Goal: Browse casually

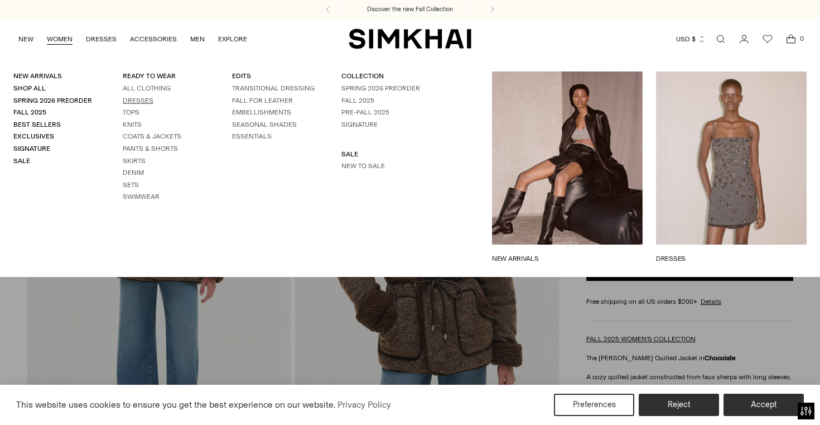
click at [131, 101] on link "Dresses" at bounding box center [138, 101] width 31 height 8
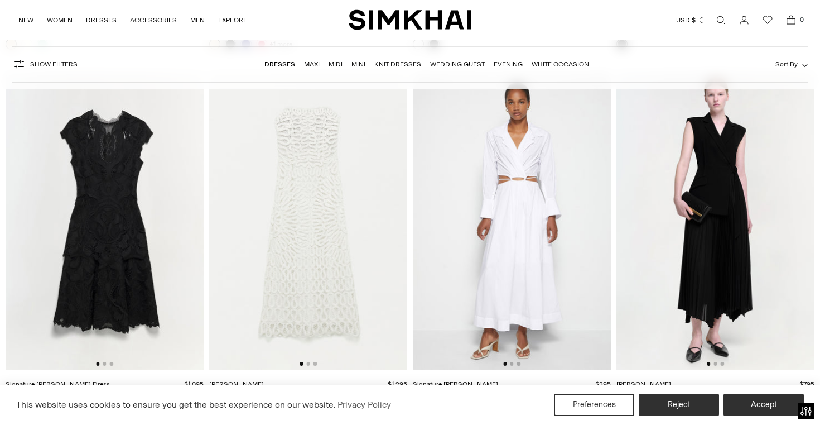
scroll to position [15356, 0]
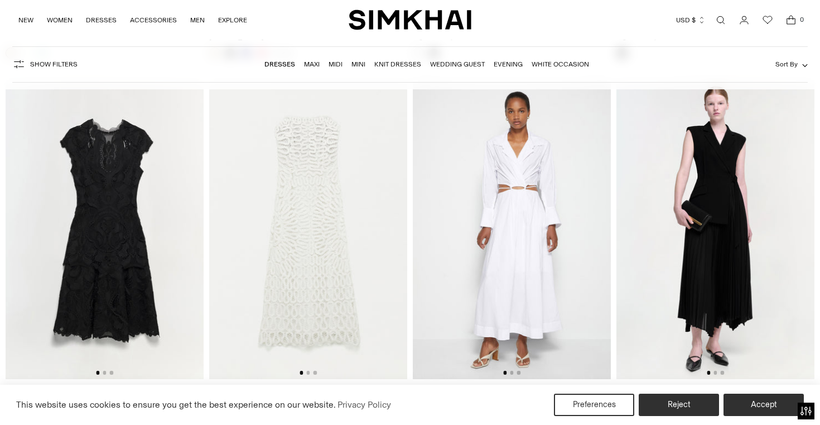
click at [123, 256] on img at bounding box center [105, 229] width 198 height 297
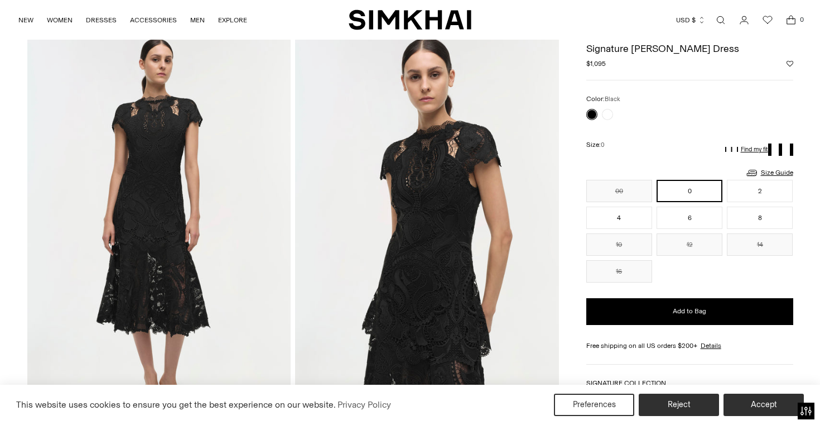
scroll to position [50, 0]
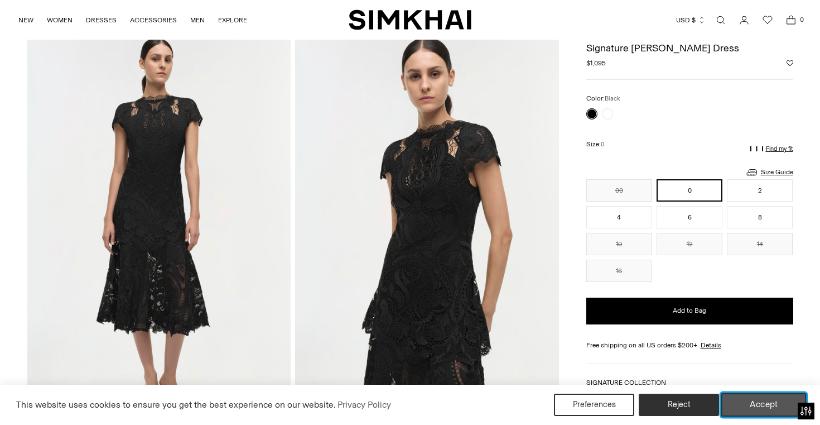
click at [755, 403] on button "Accept" at bounding box center [764, 404] width 85 height 23
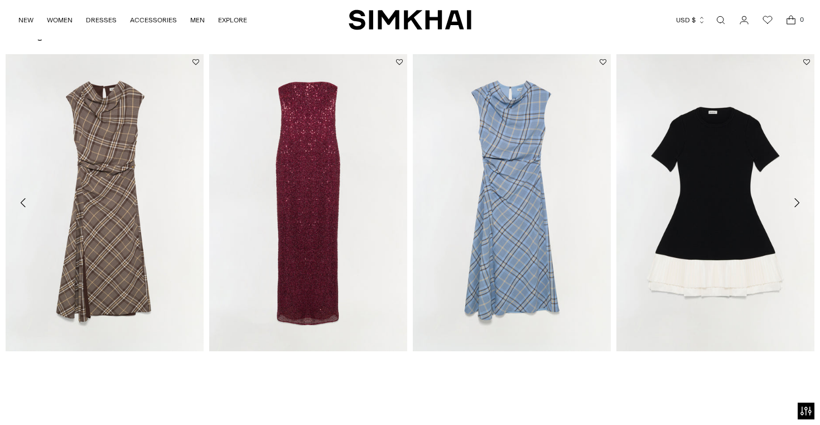
scroll to position [1649, 0]
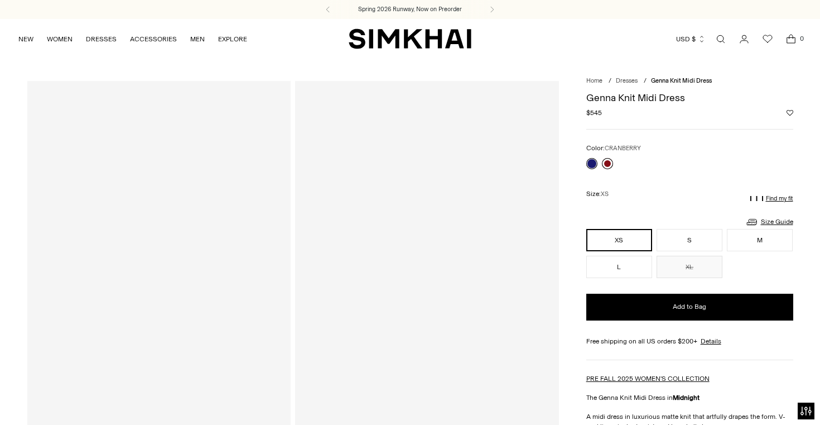
click at [607, 161] on link at bounding box center [607, 163] width 11 height 11
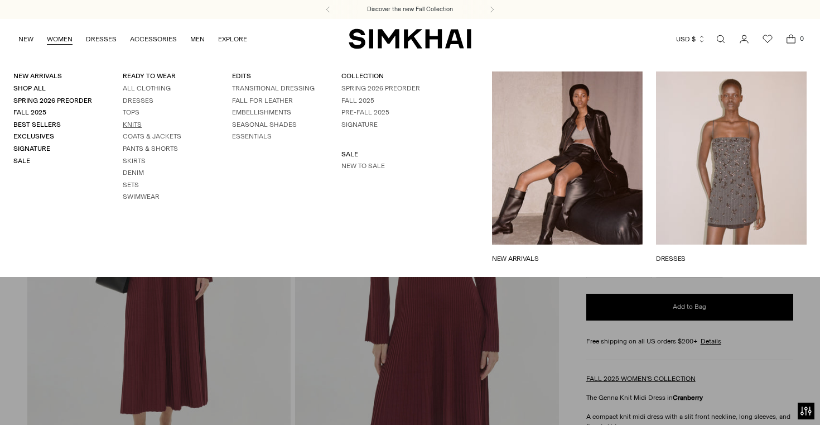
click at [130, 122] on link "Knits" at bounding box center [132, 125] width 19 height 8
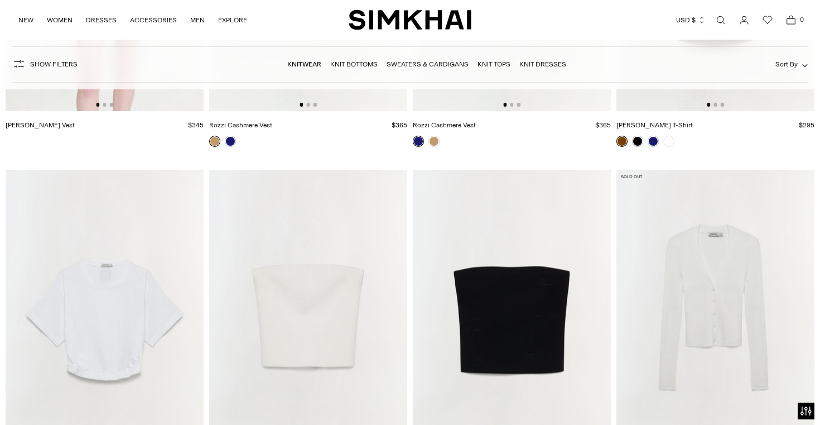
scroll to position [9913, 0]
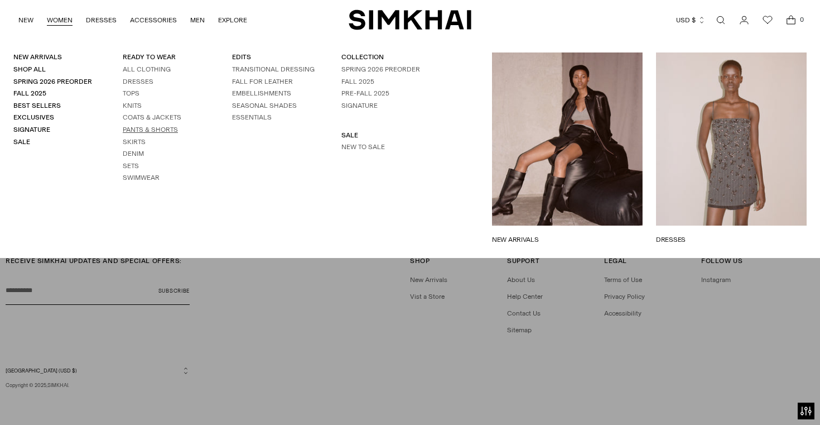
click at [136, 129] on link "Pants & Shorts" at bounding box center [150, 130] width 55 height 8
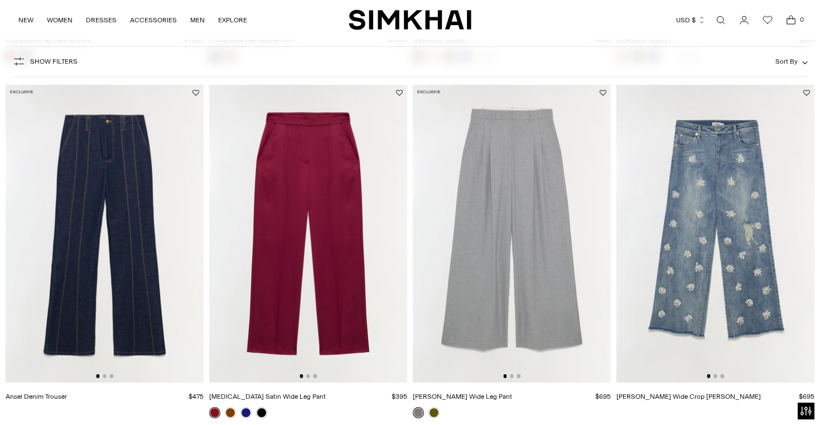
scroll to position [434, 0]
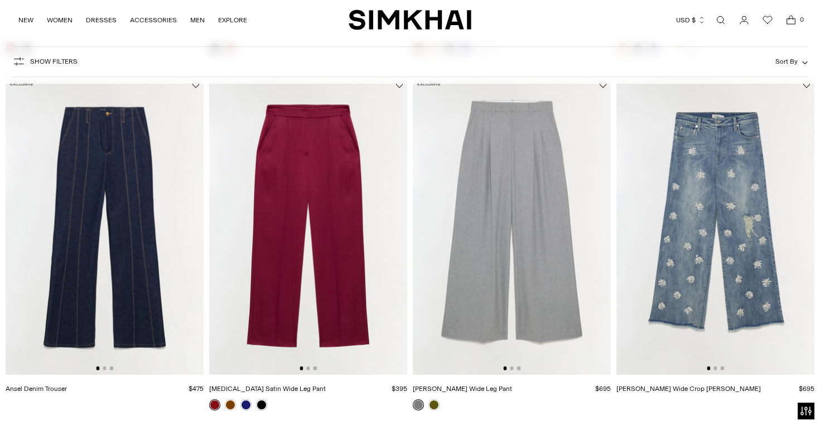
click at [115, 190] on img at bounding box center [105, 225] width 198 height 297
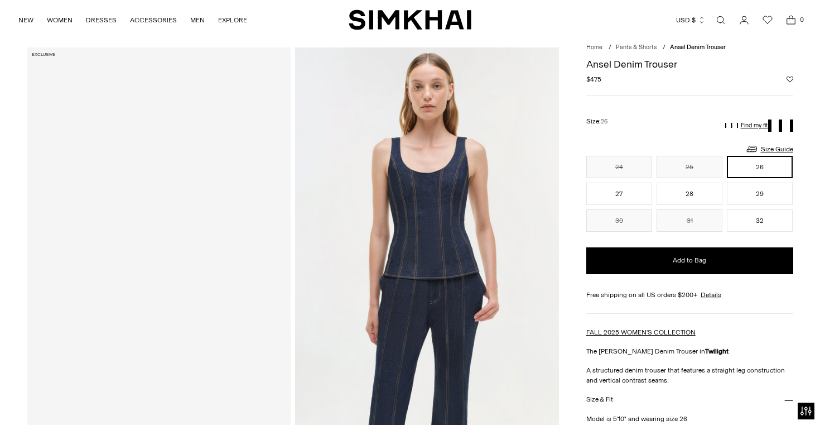
scroll to position [36, 0]
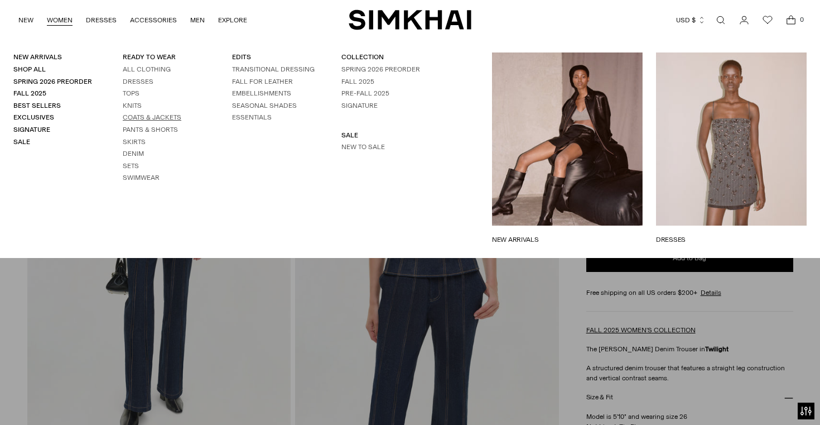
click at [155, 116] on link "Coats & Jackets" at bounding box center [152, 117] width 59 height 8
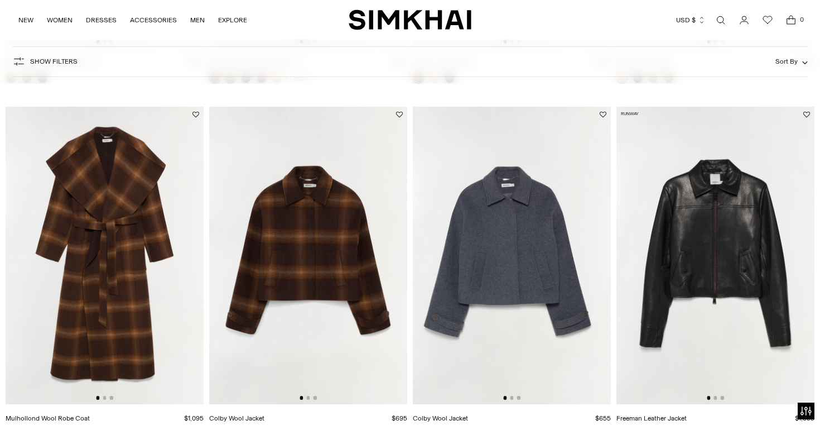
scroll to position [405, 0]
click at [751, 218] on img at bounding box center [716, 254] width 198 height 297
